Goal: Task Accomplishment & Management: Use online tool/utility

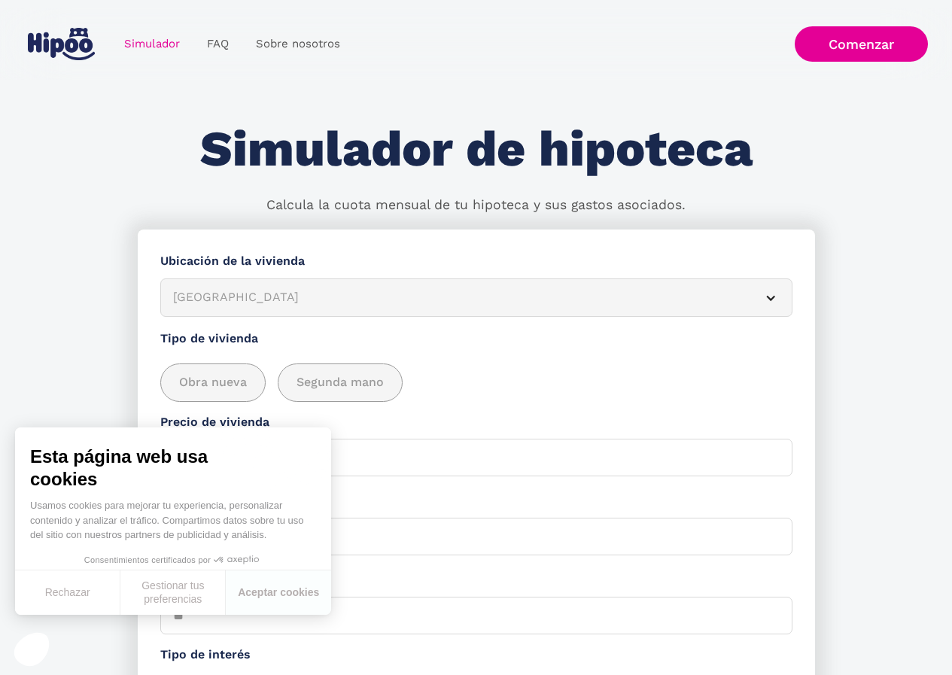
drag, startPoint x: 860, startPoint y: 229, endPoint x: 852, endPoint y: 221, distance: 10.6
click at [860, 228] on div "Simulador de hipoteca Calcula la cuota mensual de tu hipoteca y sus gastos asoc…" at bounding box center [476, 176] width 903 height 108
click at [65, 164] on div "Simulador de hipoteca Calcula la cuota mensual de tu hipoteca y sus gastos asoc…" at bounding box center [476, 168] width 903 height 93
click at [87, 600] on button "Rechazar" at bounding box center [67, 592] width 105 height 44
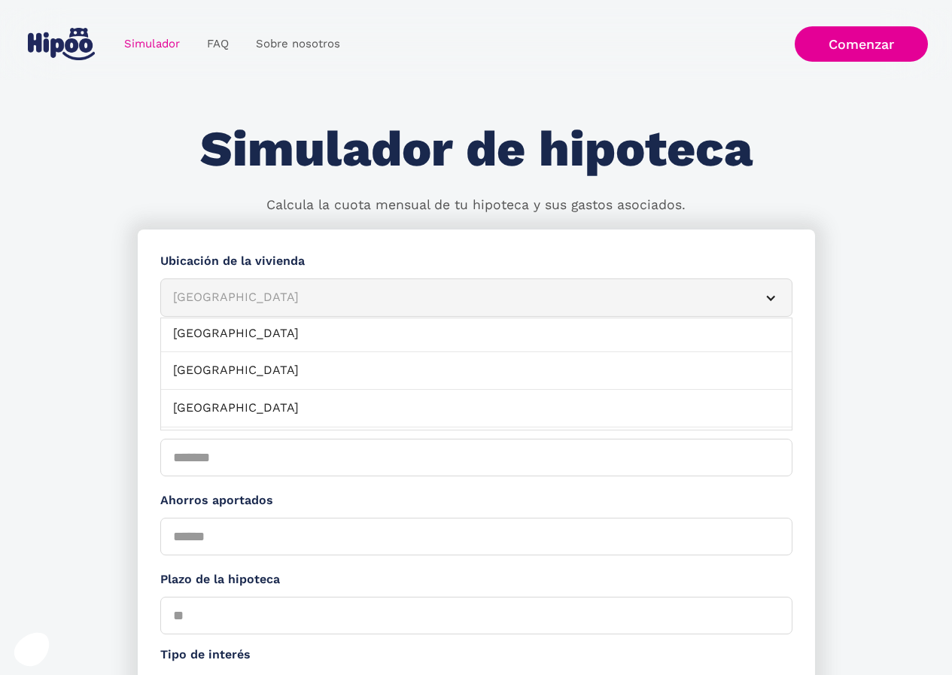
scroll to position [752, 0]
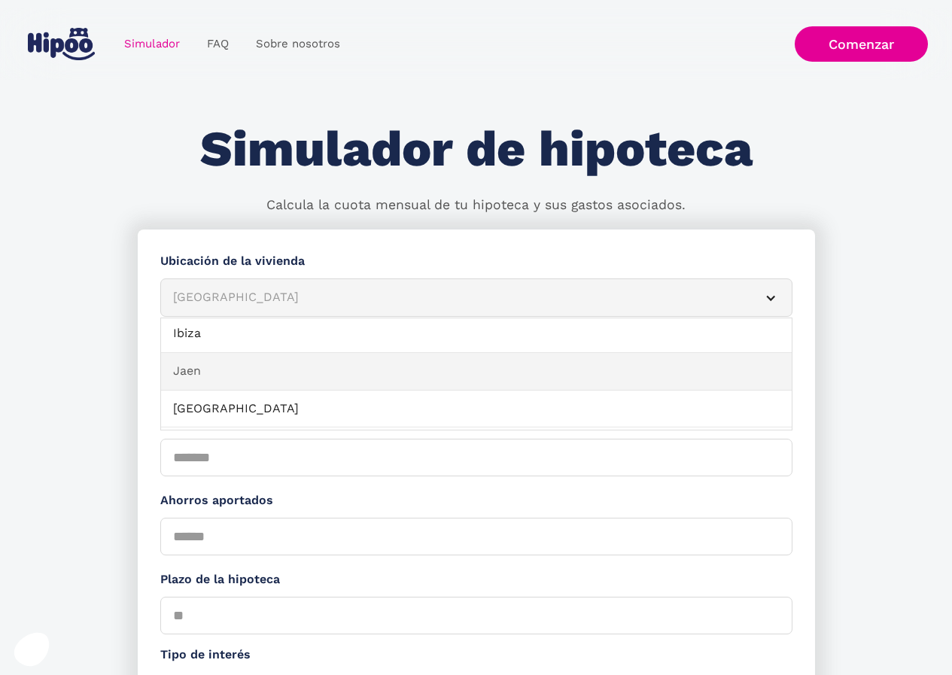
click at [205, 375] on link "Jaen" at bounding box center [476, 372] width 630 height 38
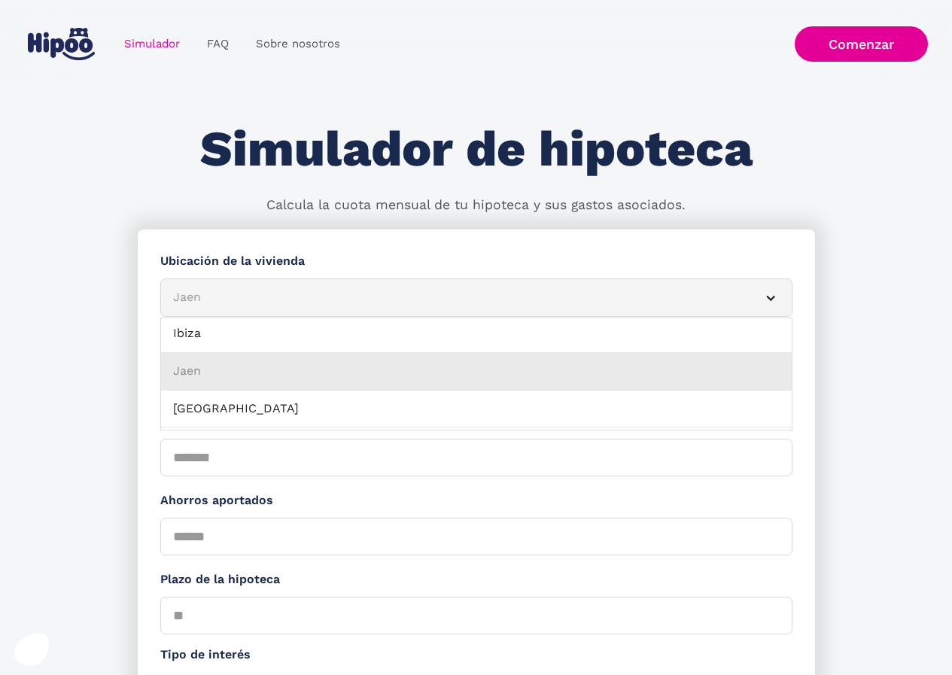
click at [205, 375] on form "**********" at bounding box center [476, 521] width 677 height 584
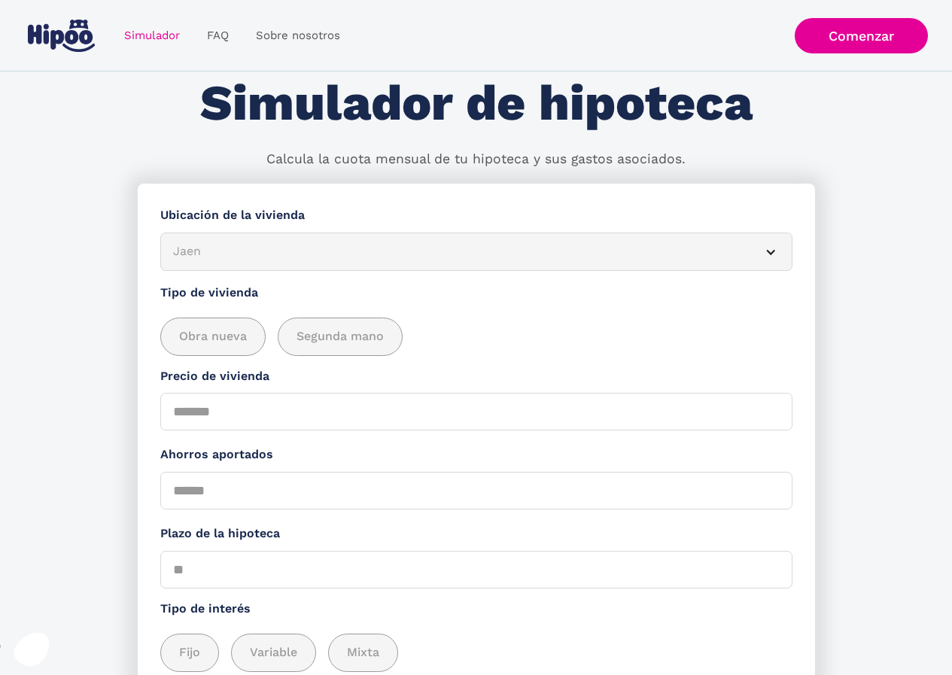
scroll to position [75, 0]
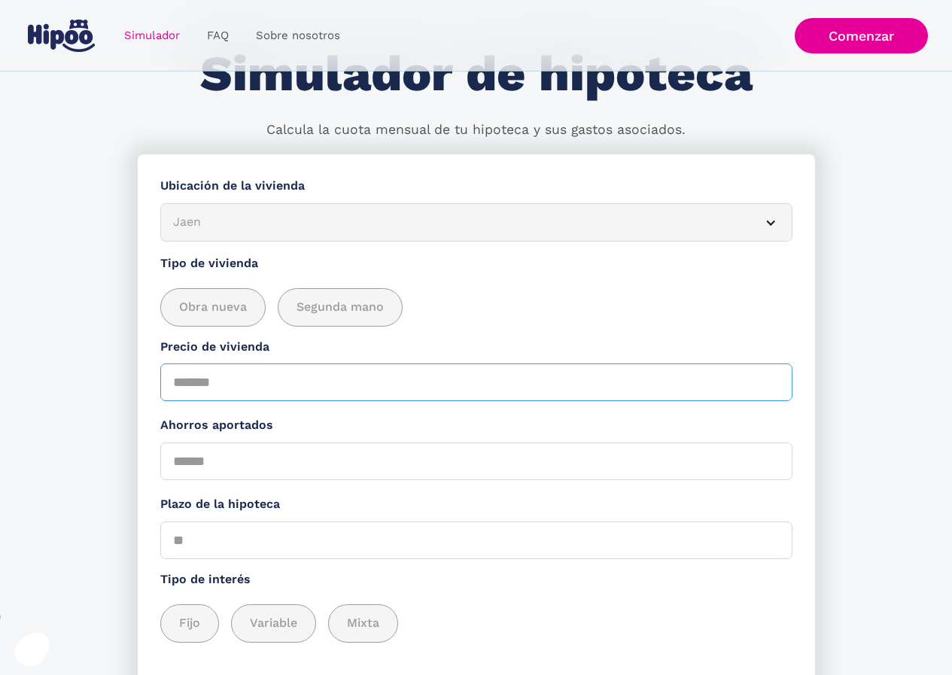
click at [173, 385] on input "Precio de vivienda" at bounding box center [476, 382] width 632 height 38
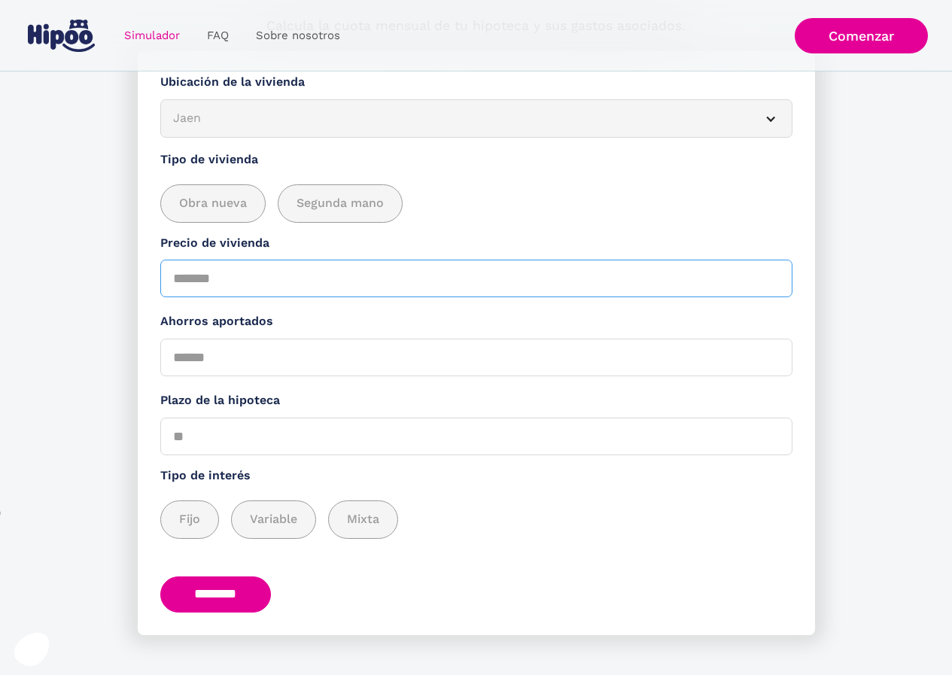
scroll to position [196, 0]
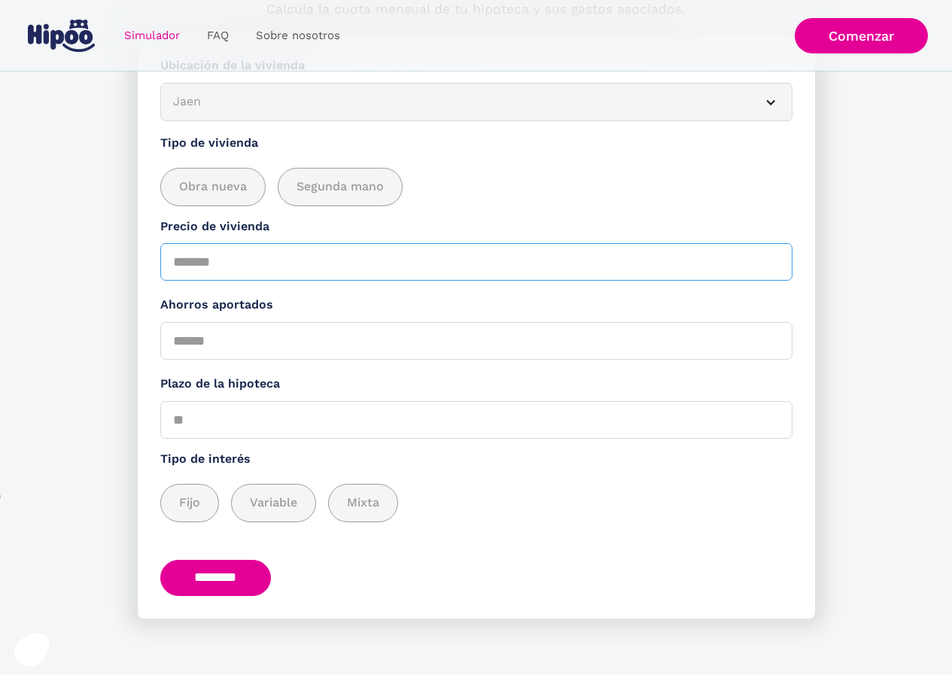
type input "******"
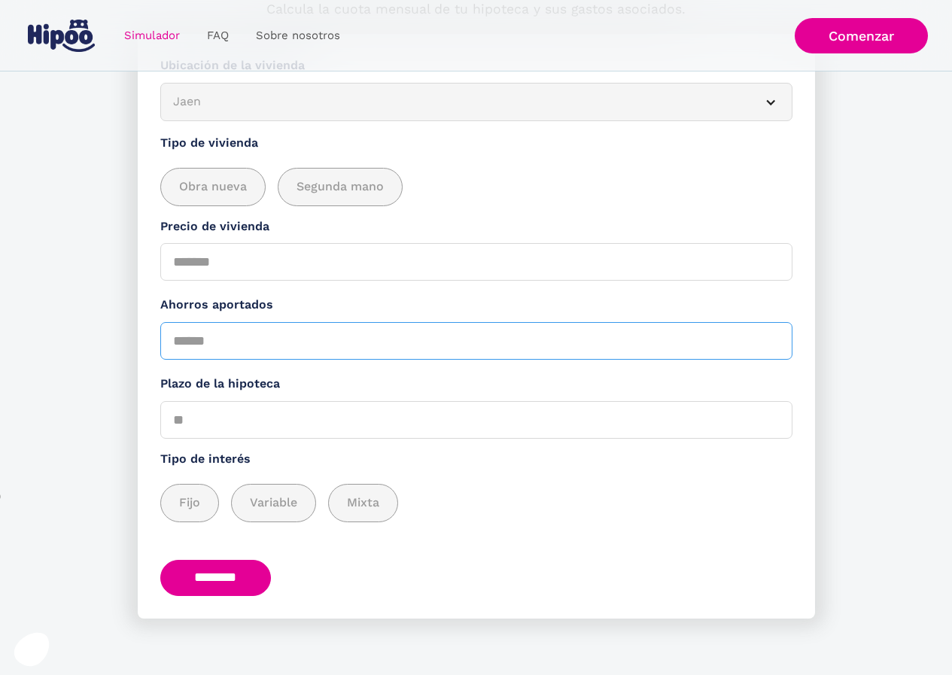
drag, startPoint x: 229, startPoint y: 340, endPoint x: 159, endPoint y: 348, distance: 69.6
click at [160, 348] on input "Ahorros aportados" at bounding box center [476, 341] width 632 height 38
